Goal: Information Seeking & Learning: Learn about a topic

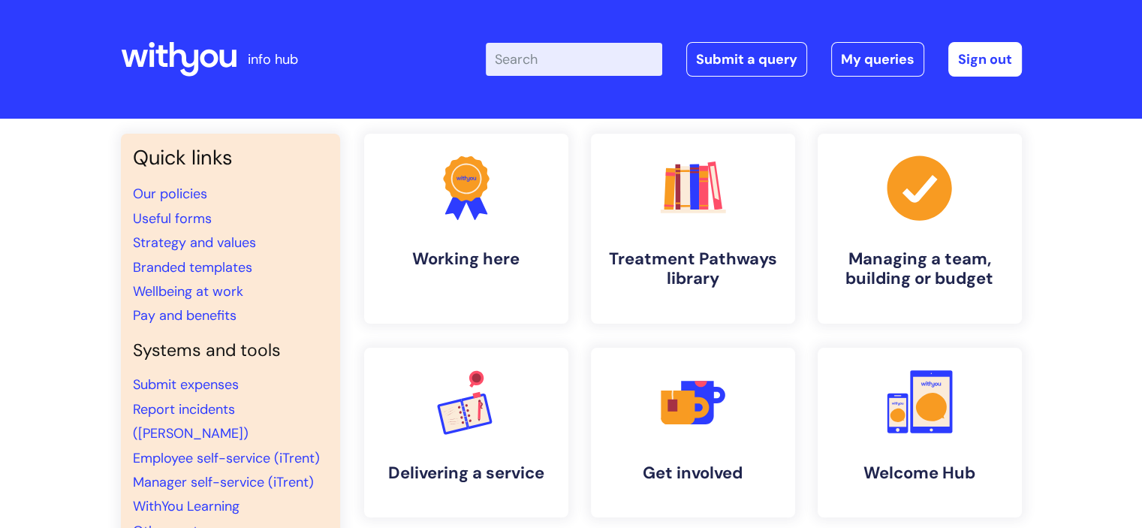
click at [598, 65] on input "Enter your search term here..." at bounding box center [574, 59] width 176 height 33
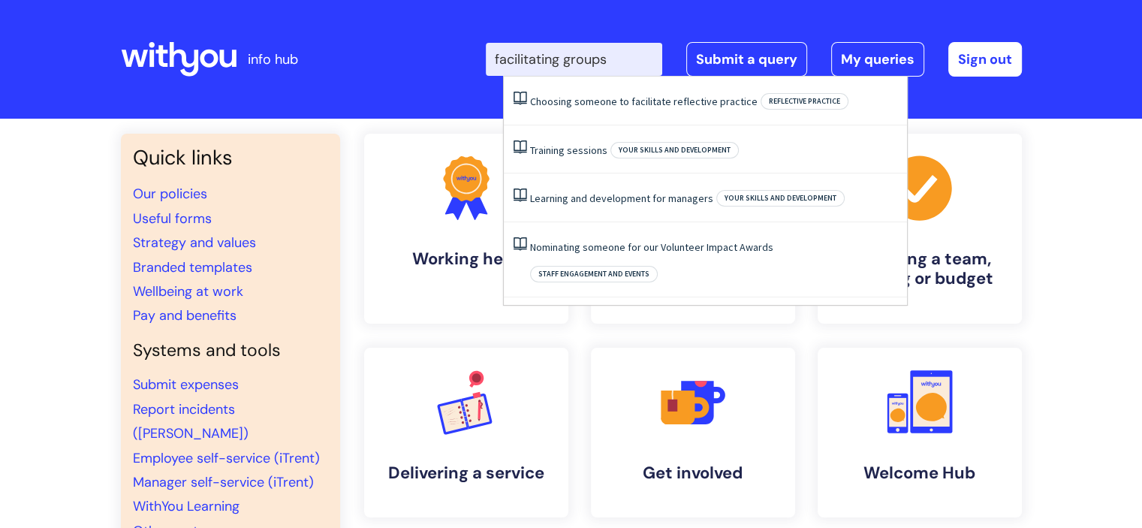
type input "facilitating groups"
click button "Search" at bounding box center [0, 0] width 0 height 0
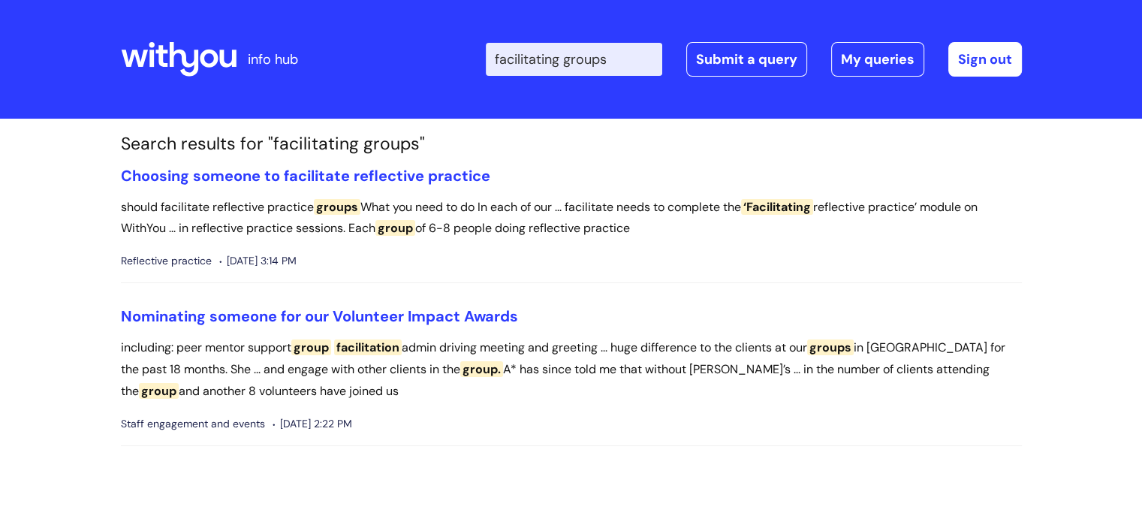
click at [646, 56] on input "facilitating groups" at bounding box center [574, 59] width 176 height 33
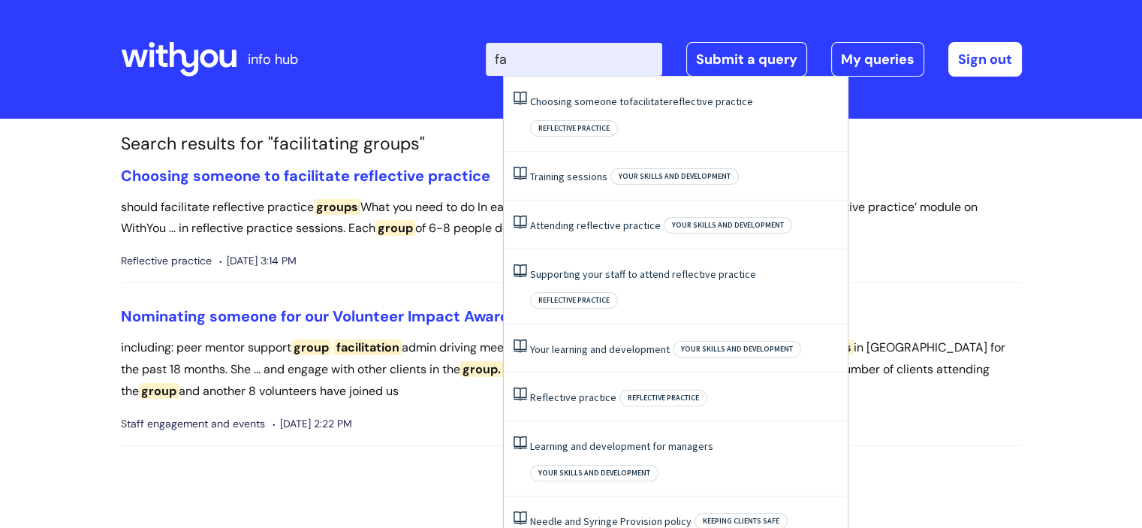
type input "f"
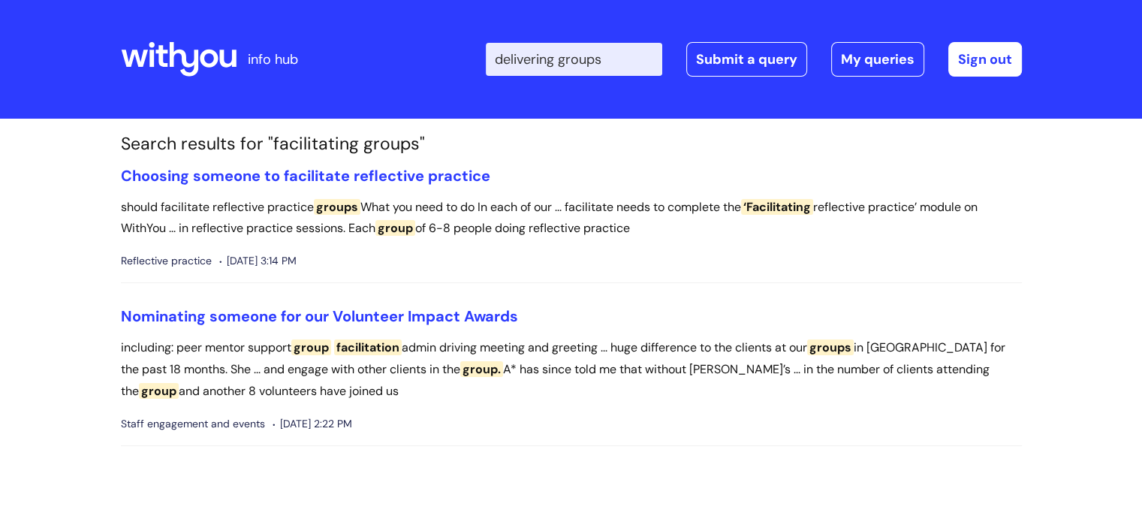
type input "delivering groups"
click button "Search" at bounding box center [0, 0] width 0 height 0
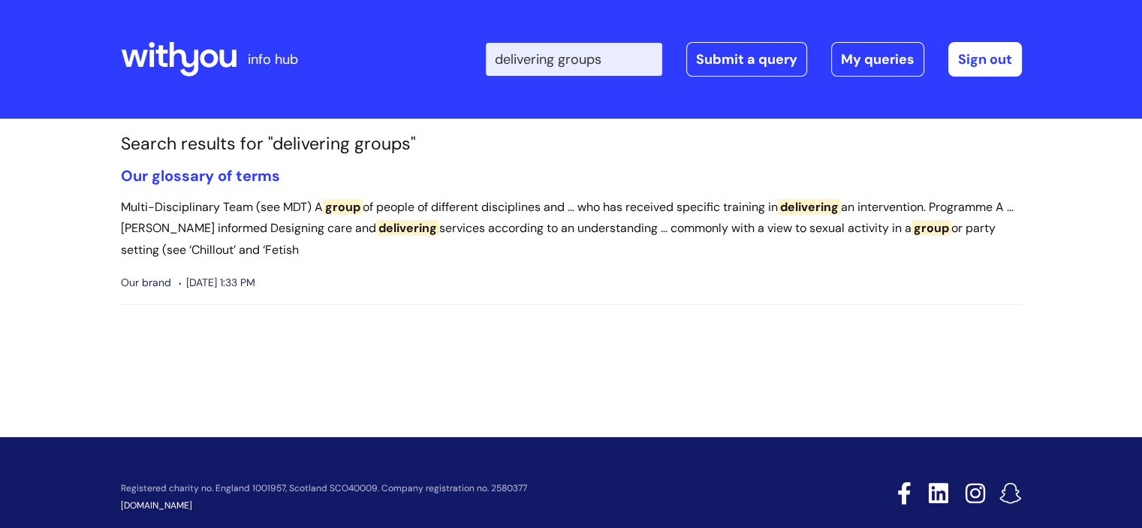
click at [592, 55] on input "delivering groups" at bounding box center [574, 59] width 176 height 33
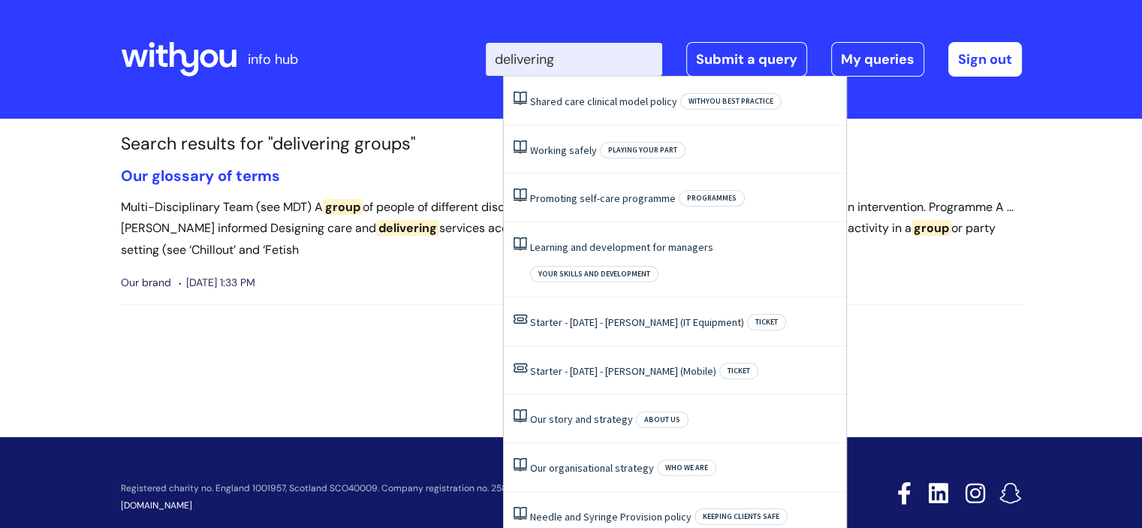
type input "delivering"
click button "Search" at bounding box center [0, 0] width 0 height 0
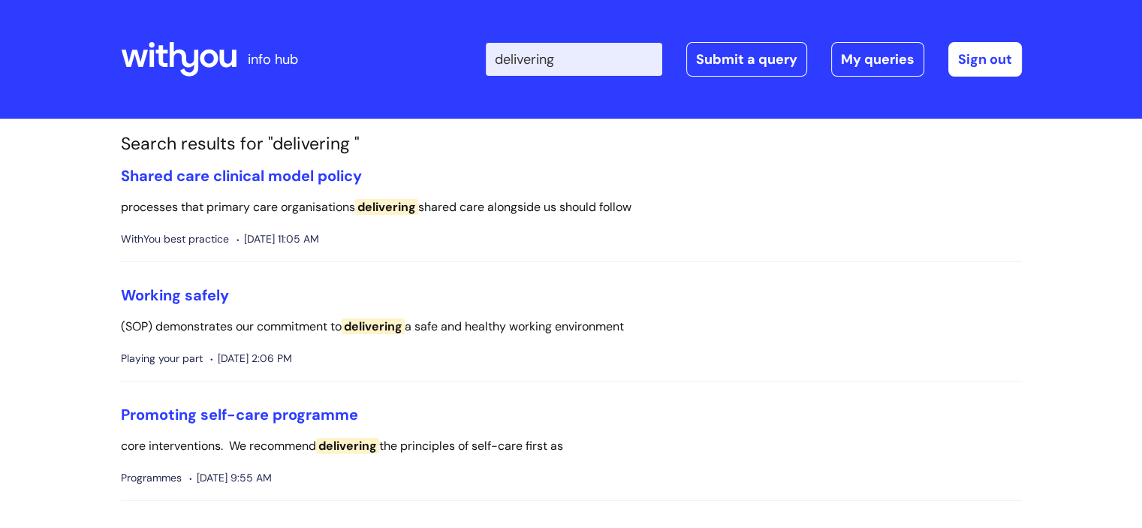
click at [611, 46] on input "delivering" at bounding box center [574, 59] width 176 height 33
type input "group work"
click button "Search" at bounding box center [0, 0] width 0 height 0
